Goal: Task Accomplishment & Management: Complete application form

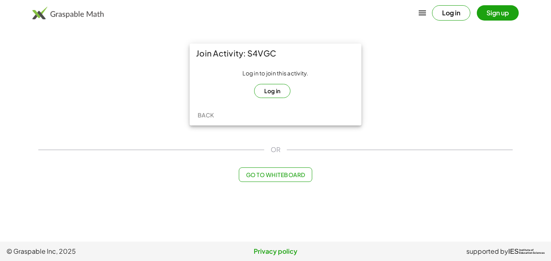
click at [260, 93] on button "Log in" at bounding box center [272, 91] width 37 height 14
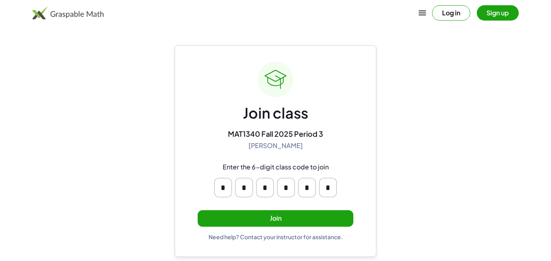
click at [275, 218] on button "Join" at bounding box center [276, 218] width 156 height 17
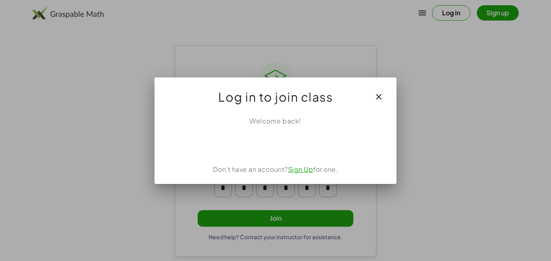
click at [275, 218] on div at bounding box center [275, 130] width 551 height 261
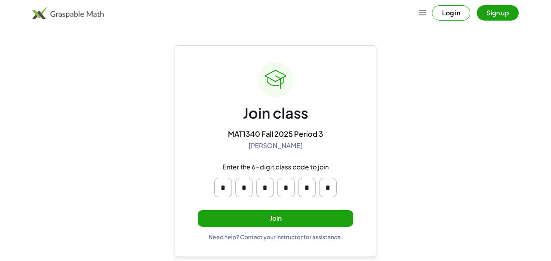
click at [266, 229] on div "Join class MAT1340 Fall 2025 Period 3 [PERSON_NAME] Enter the 6-digit class cod…" at bounding box center [276, 151] width 156 height 179
click at [278, 224] on button "Join" at bounding box center [276, 218] width 156 height 17
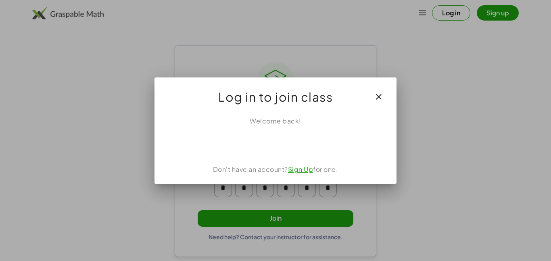
click at [425, 15] on div at bounding box center [275, 130] width 551 height 261
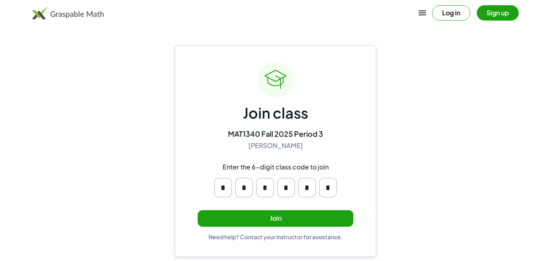
click at [274, 214] on button "Join" at bounding box center [276, 218] width 156 height 17
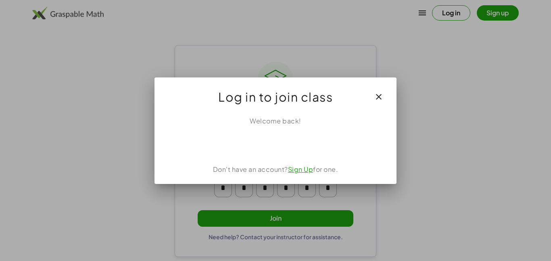
click at [298, 169] on link "Sign Up" at bounding box center [300, 169] width 25 height 8
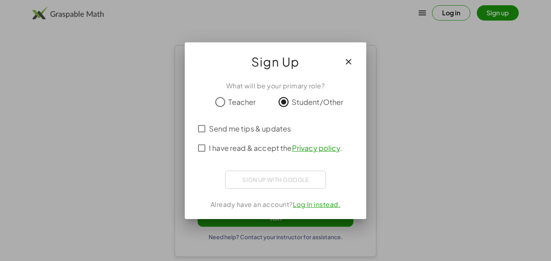
click at [260, 129] on span "Send me tips & updates" at bounding box center [250, 128] width 82 height 11
click at [264, 159] on div "What will be your primary role? Teacher Student/Other Send me tips & updates I …" at bounding box center [275, 147] width 181 height 144
click at [264, 150] on span "I have read & accept the Privacy policy ." at bounding box center [275, 147] width 133 height 11
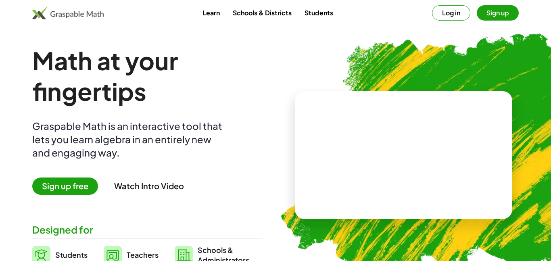
click at [439, 9] on button "Log in" at bounding box center [451, 12] width 38 height 15
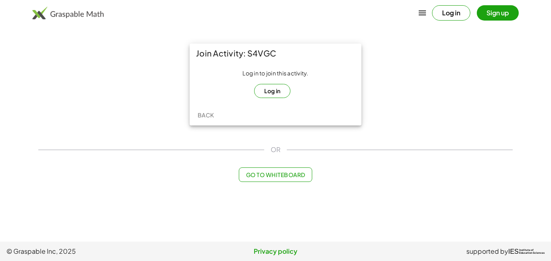
click at [282, 94] on button "Log in" at bounding box center [272, 91] width 37 height 14
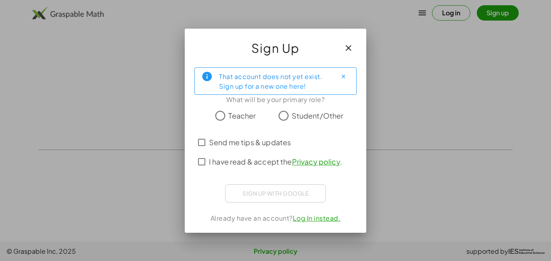
click at [304, 116] on span "Student/Other" at bounding box center [317, 115] width 52 height 11
click at [258, 144] on span "Send me tips & updates" at bounding box center [250, 142] width 82 height 11
click at [263, 159] on span "I have read & accept the Privacy policy ." at bounding box center [275, 161] width 133 height 11
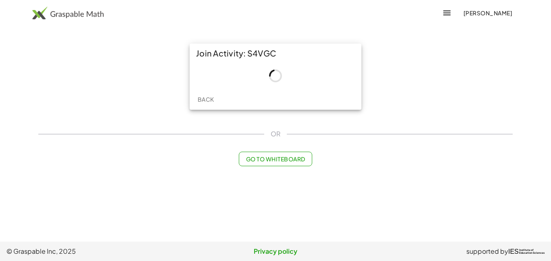
click at [313, 108] on div "Back" at bounding box center [275, 99] width 172 height 21
